Goal: Information Seeking & Learning: Learn about a topic

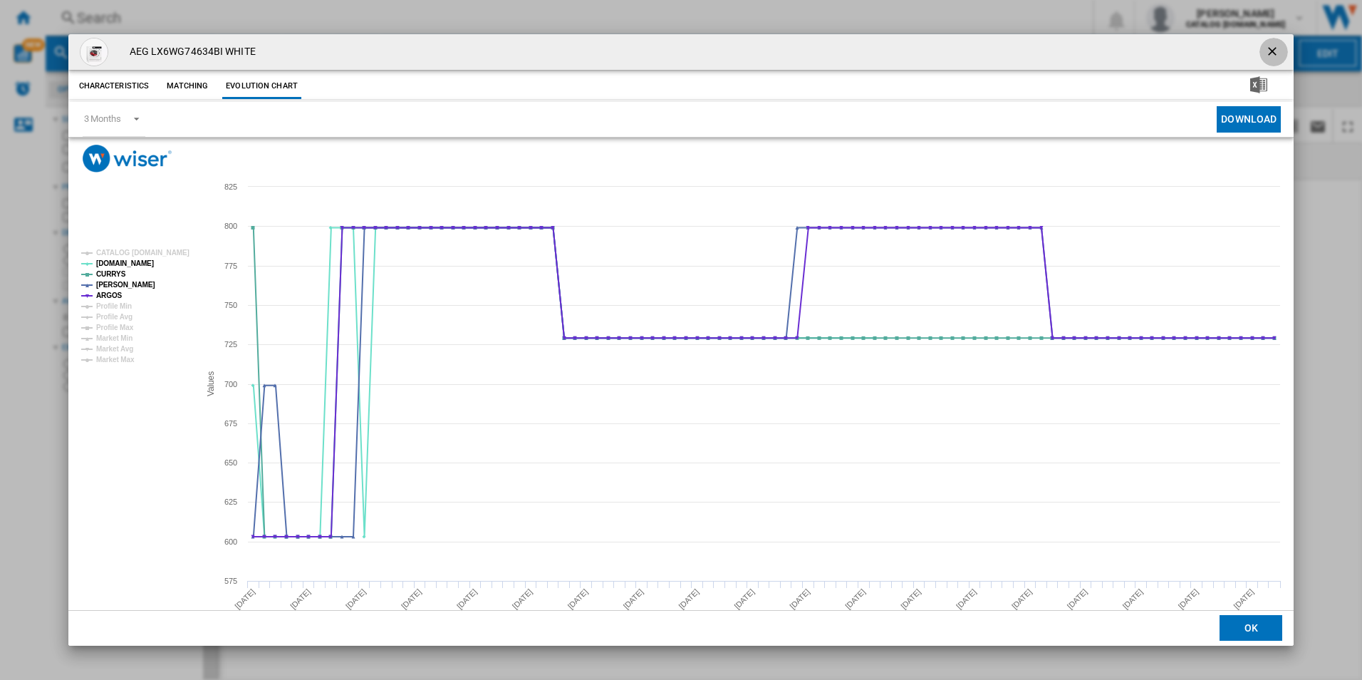
click at [1267, 50] on ng-md-icon "getI18NText('BUTTONS.CLOSE_DIALOG')" at bounding box center [1273, 52] width 17 height 17
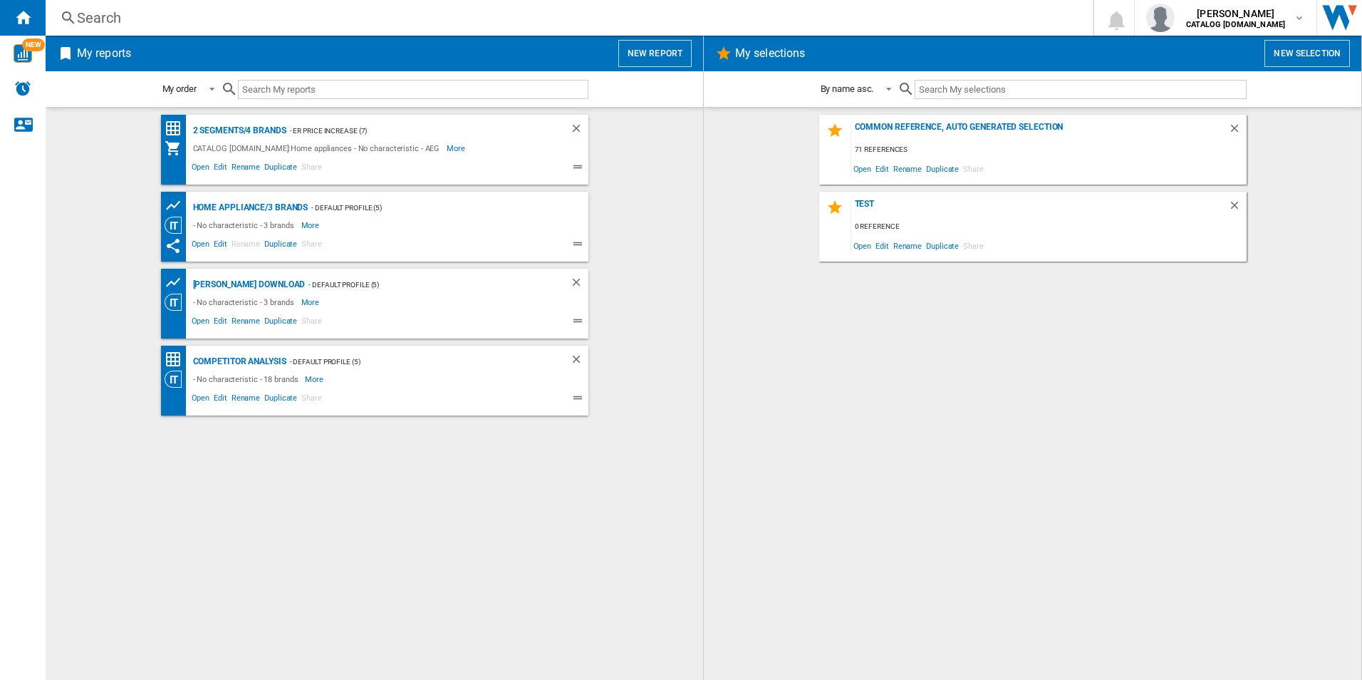
click at [652, 46] on button "New report" at bounding box center [654, 53] width 73 height 27
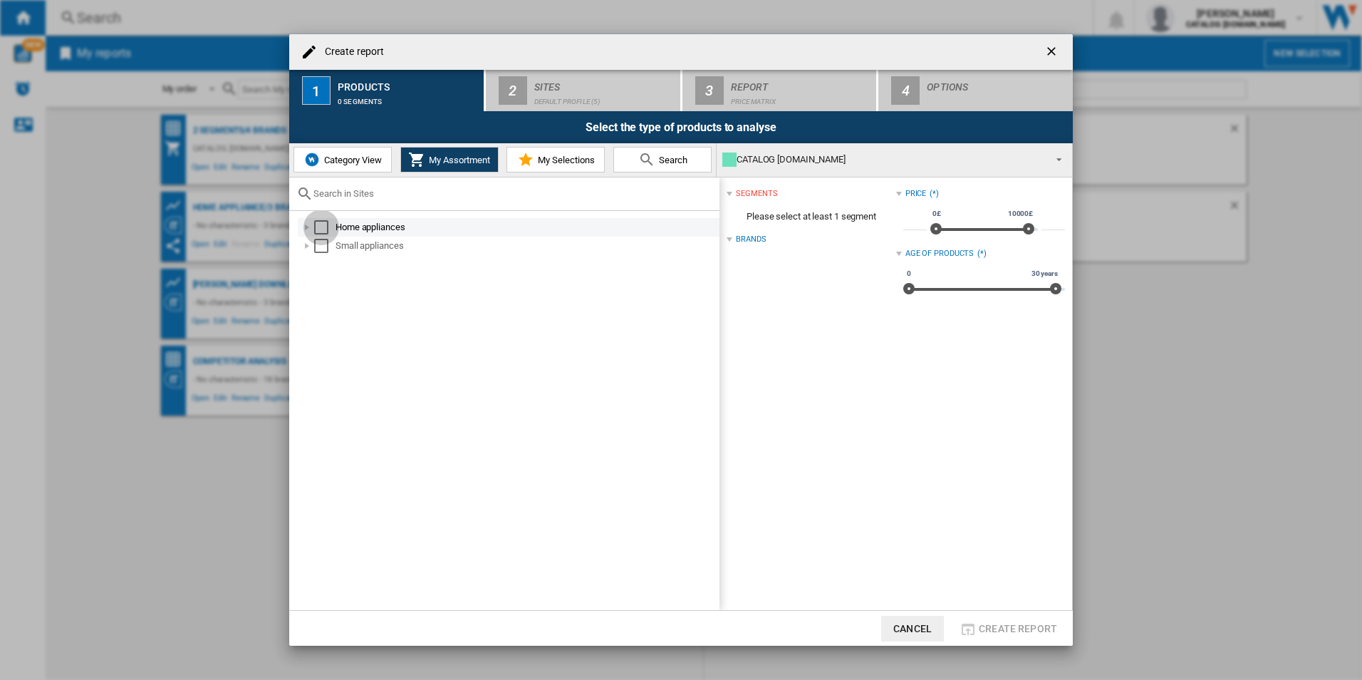
click at [320, 227] on div "Select" at bounding box center [321, 227] width 14 height 14
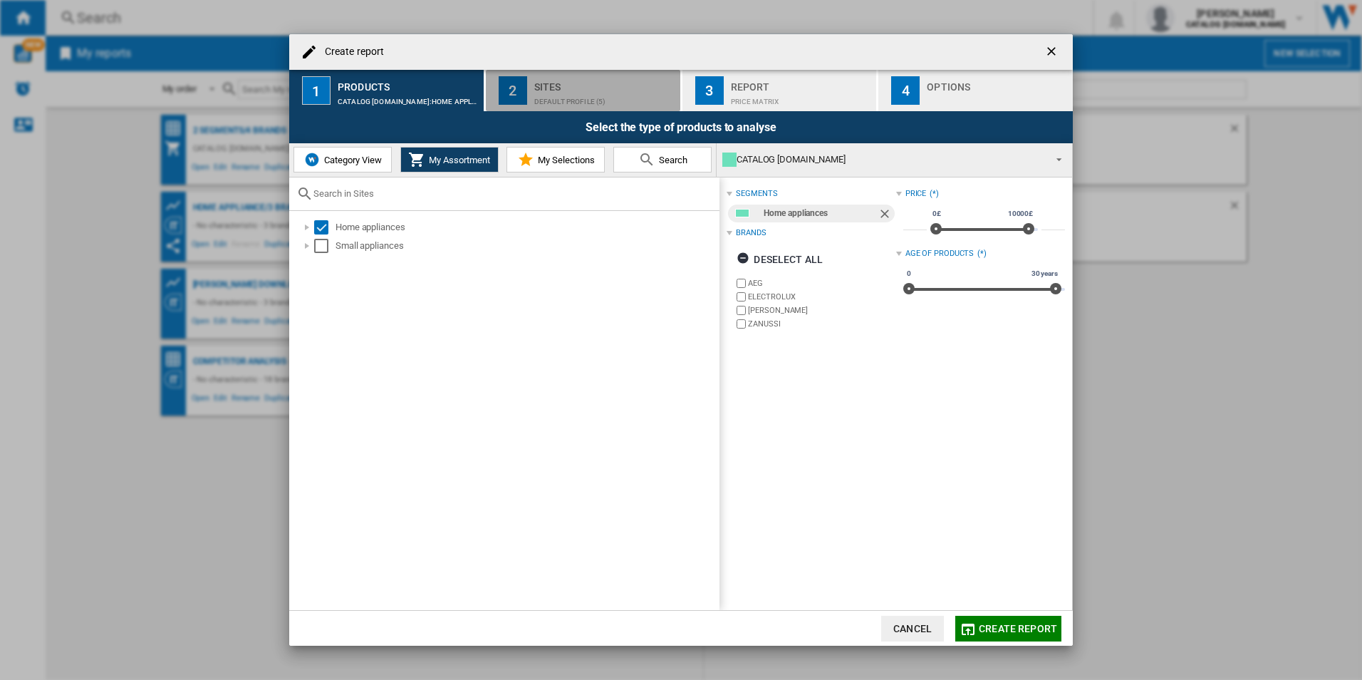
click at [594, 95] on div "Default profile (5)" at bounding box center [604, 97] width 140 height 15
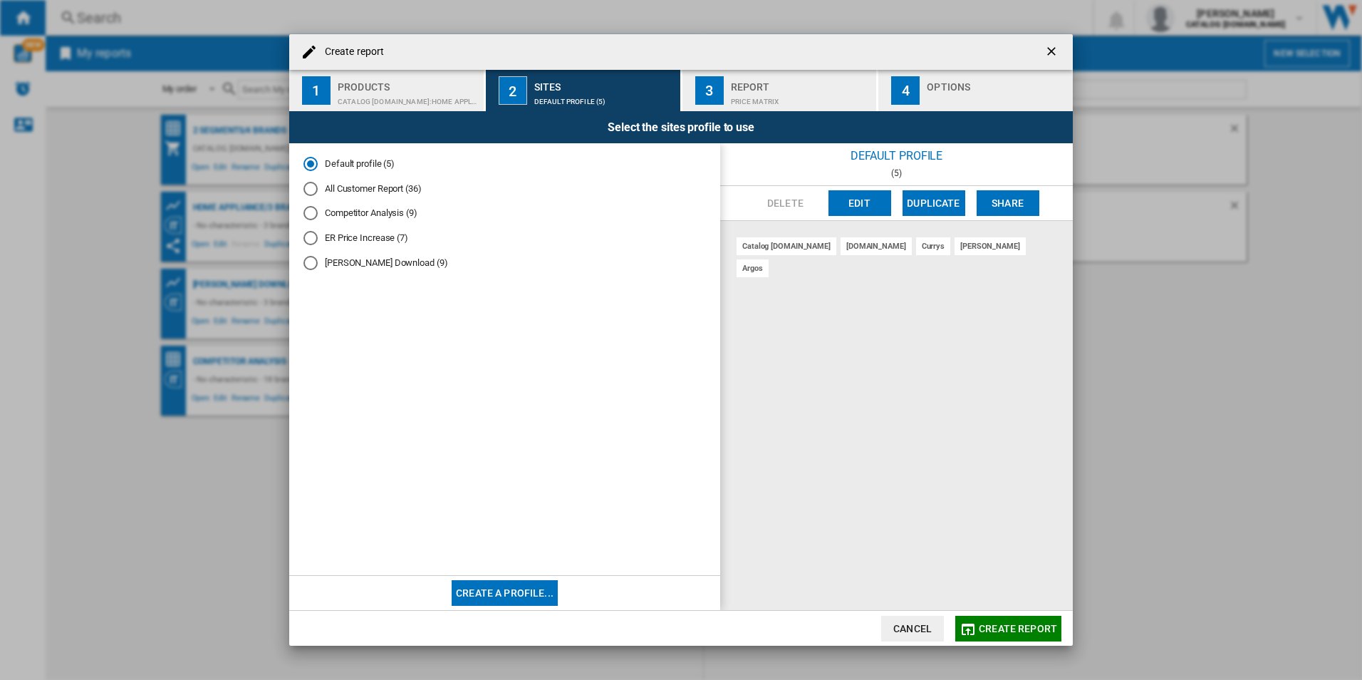
click at [1002, 637] on button "Create report" at bounding box center [1008, 629] width 106 height 26
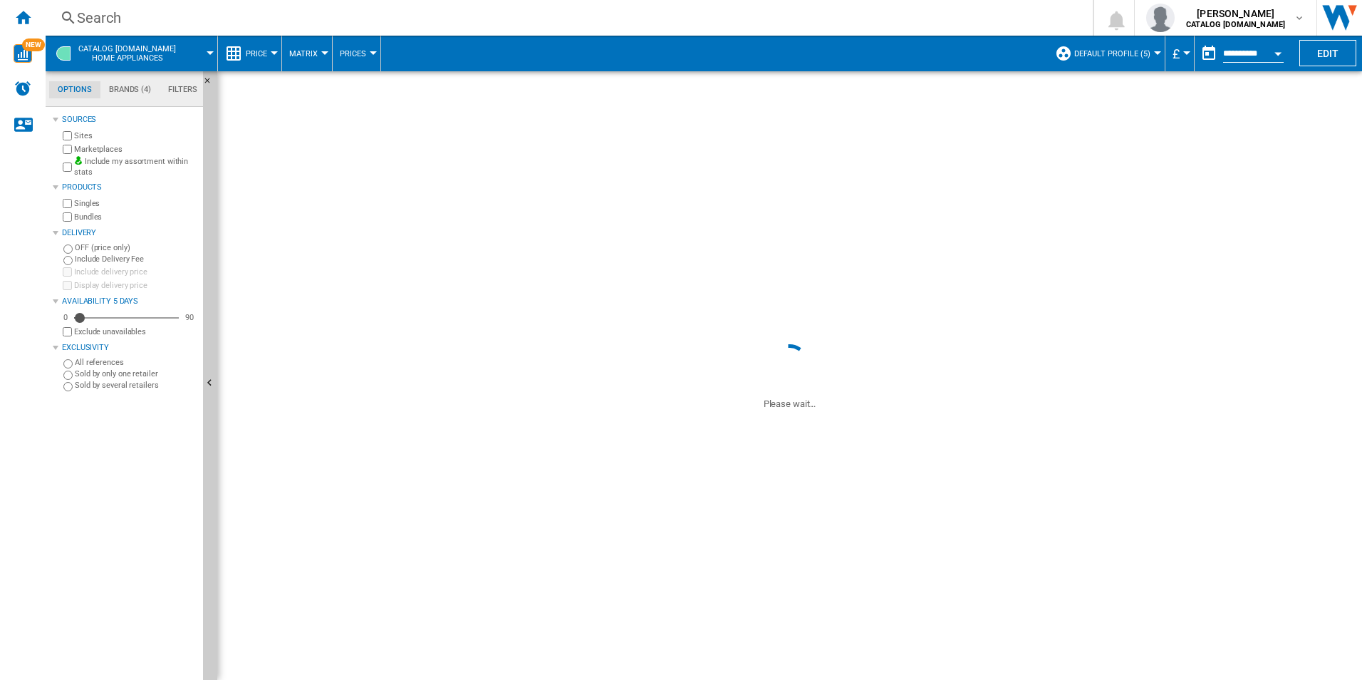
click at [630, 19] on div "Search" at bounding box center [566, 18] width 979 height 20
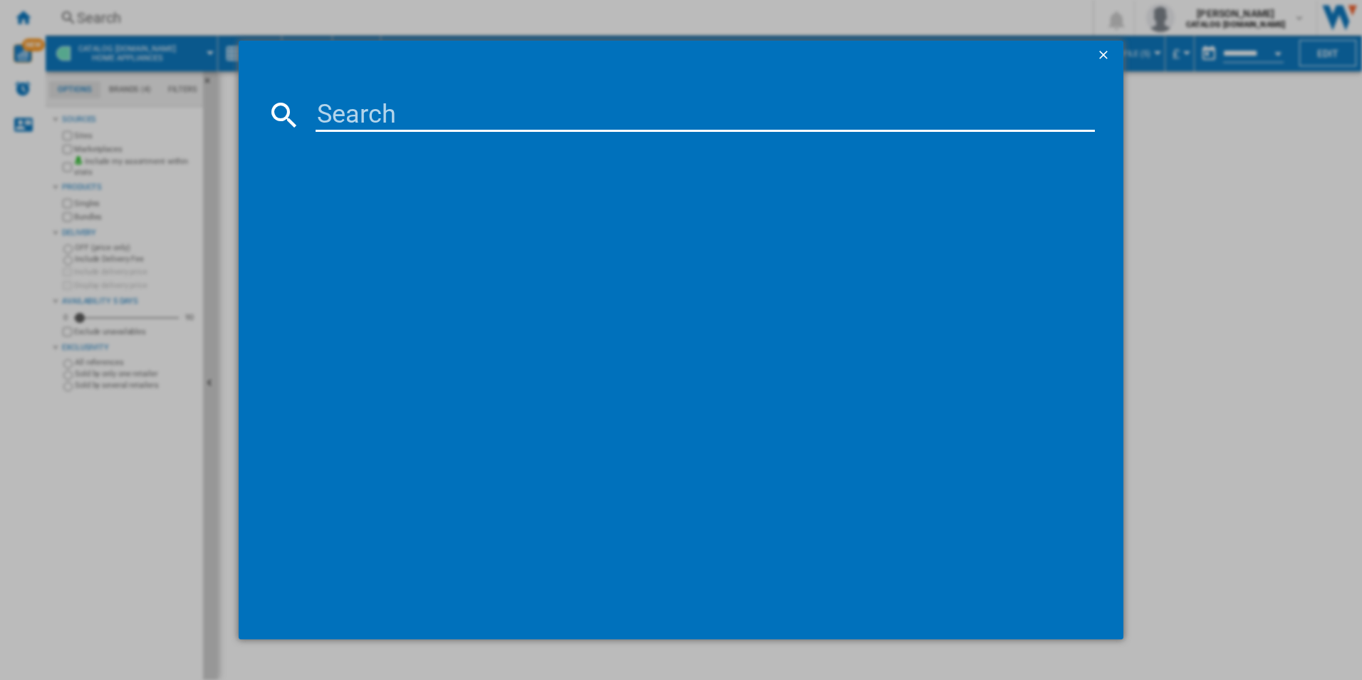
click at [528, 114] on input at bounding box center [706, 115] width 780 height 34
paste input "FSB42607Z"
type input "FSB42607Z"
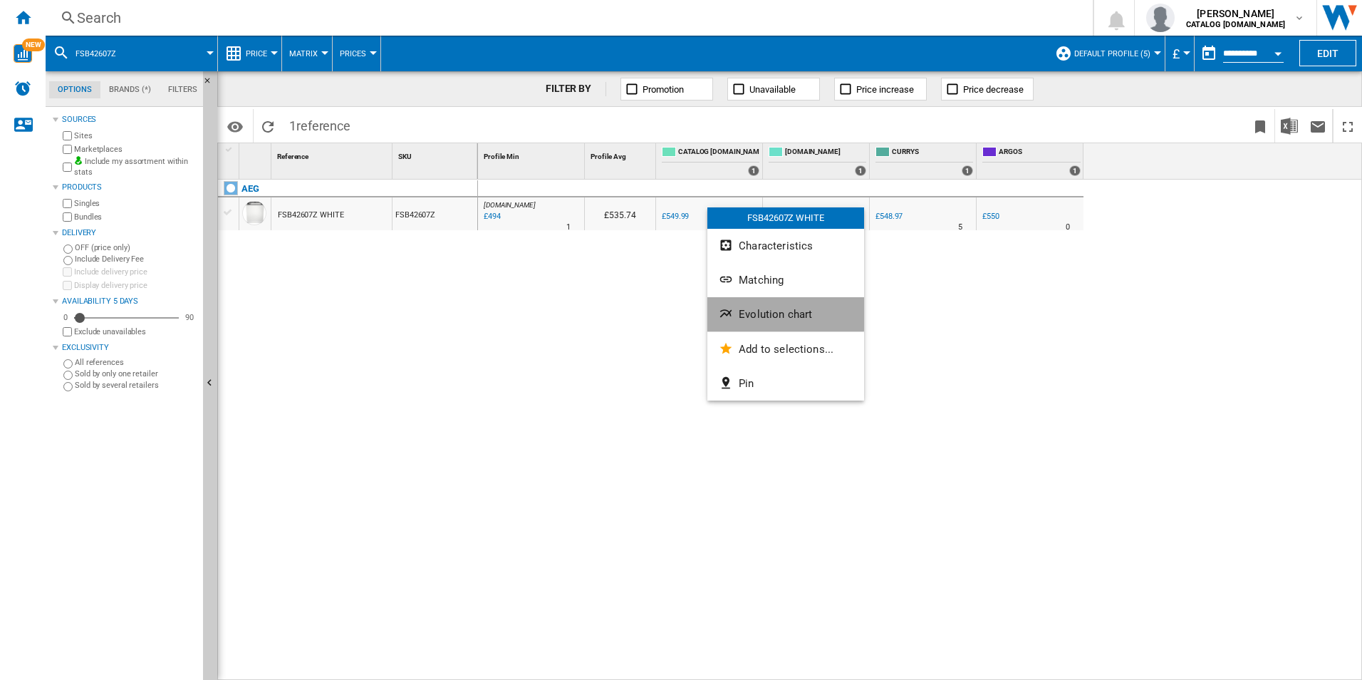
click at [783, 308] on span "Evolution chart" at bounding box center [775, 314] width 73 height 13
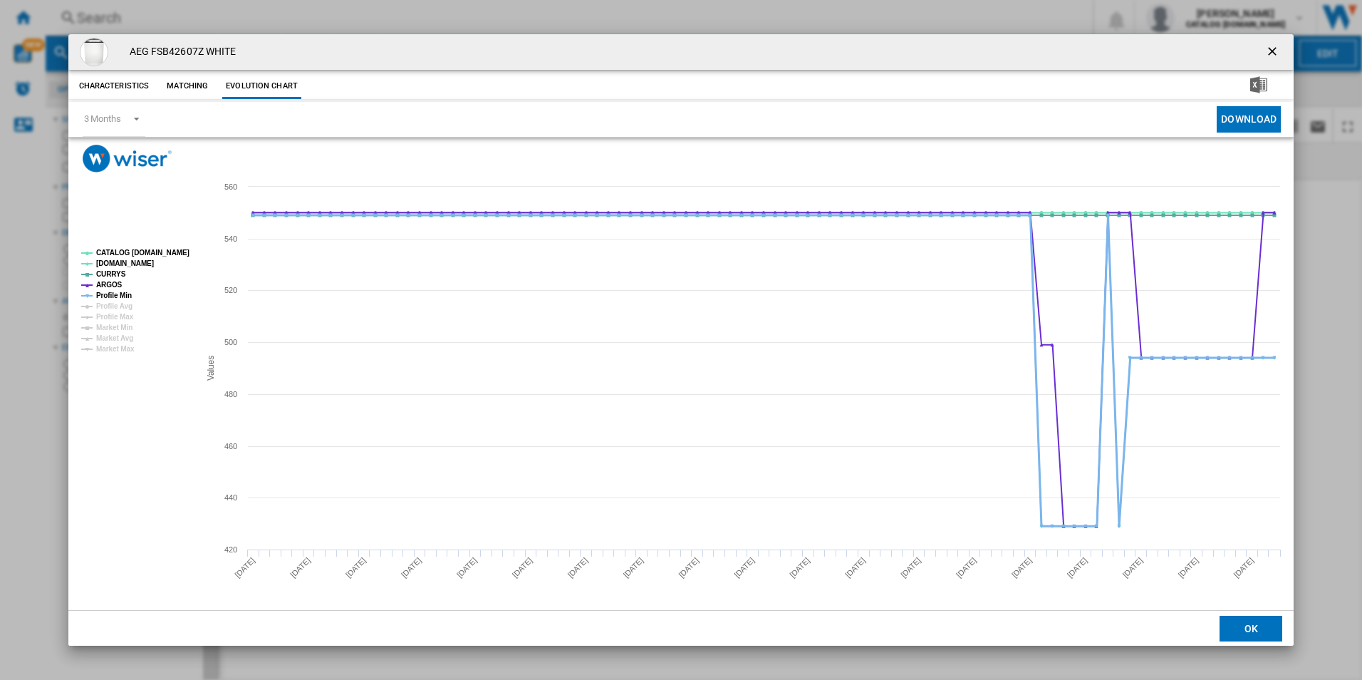
click at [122, 296] on tspan "Profile Min" at bounding box center [114, 295] width 36 height 8
click at [144, 250] on tspan "CATALOG [DOMAIN_NAME]" at bounding box center [142, 253] width 93 height 8
